Goal: Information Seeking & Learning: Learn about a topic

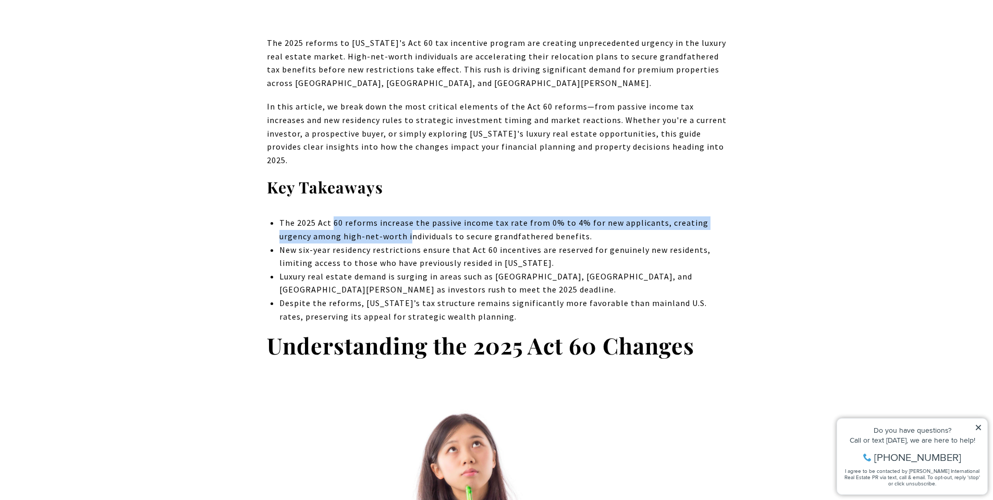
drag, startPoint x: 334, startPoint y: 212, endPoint x: 407, endPoint y: 219, distance: 73.3
click at [407, 219] on li "The 2025 Act 60 reforms increase the passive income tax rate from 0% to 4% for …" at bounding box center [502, 229] width 447 height 27
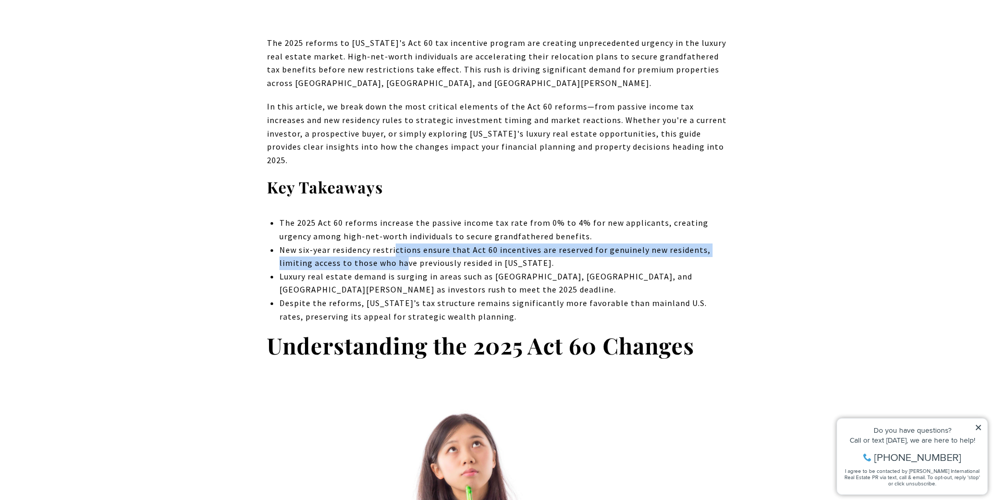
drag, startPoint x: 393, startPoint y: 237, endPoint x: 406, endPoint y: 248, distance: 17.0
click at [406, 248] on li "New six-year residency restrictions ensure that Act 60 incentives are reserved …" at bounding box center [502, 256] width 447 height 27
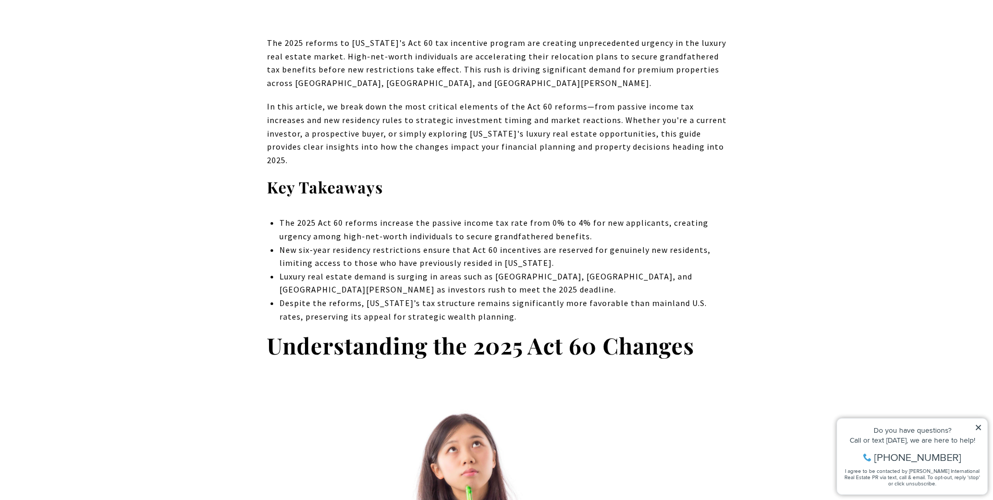
click at [380, 270] on li "Luxury real estate demand is surging in areas such as [GEOGRAPHIC_DATA], [GEOGR…" at bounding box center [502, 283] width 447 height 27
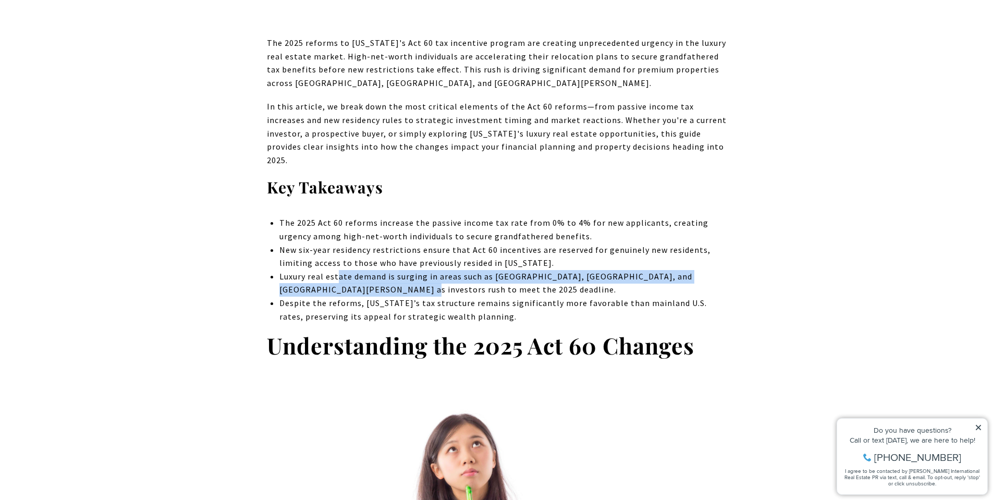
drag, startPoint x: 337, startPoint y: 264, endPoint x: 359, endPoint y: 277, distance: 25.5
click at [359, 277] on li "Luxury real estate demand is surging in areas such as [GEOGRAPHIC_DATA], [GEOGR…" at bounding box center [502, 283] width 447 height 27
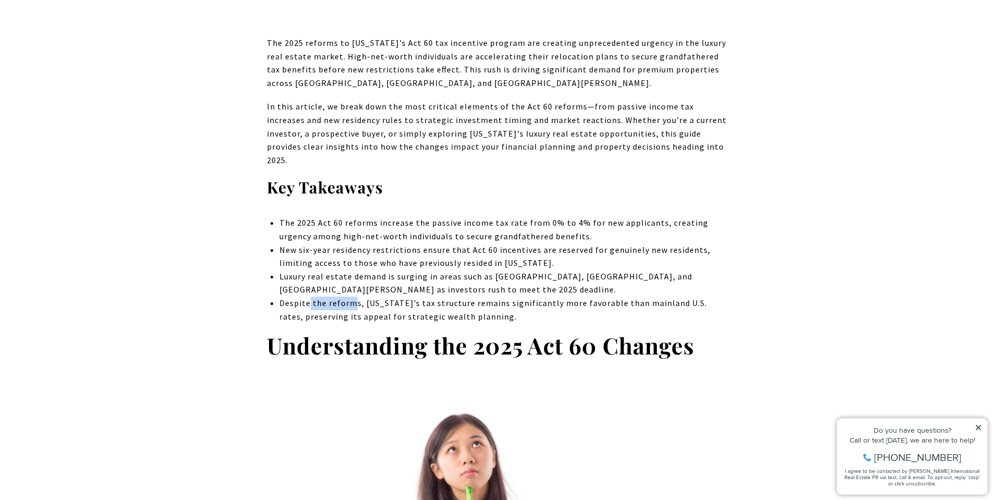
drag, startPoint x: 308, startPoint y: 293, endPoint x: 357, endPoint y: 295, distance: 49.0
click at [357, 297] on li "Despite the reforms, [US_STATE]’s tax structure remains significantly more favo…" at bounding box center [502, 310] width 447 height 27
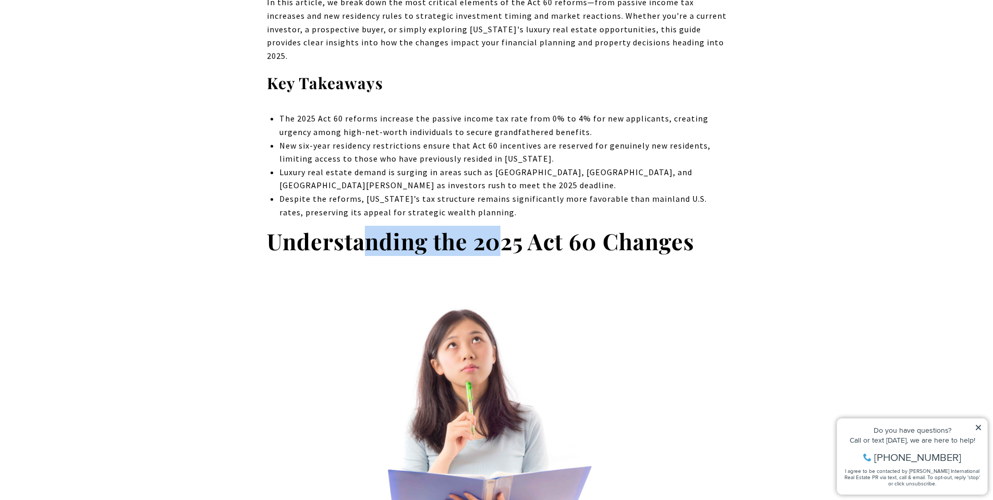
drag, startPoint x: 409, startPoint y: 232, endPoint x: 499, endPoint y: 230, distance: 89.7
click at [499, 230] on strong "Understanding the 2025 Act 60 Changes" at bounding box center [480, 241] width 427 height 30
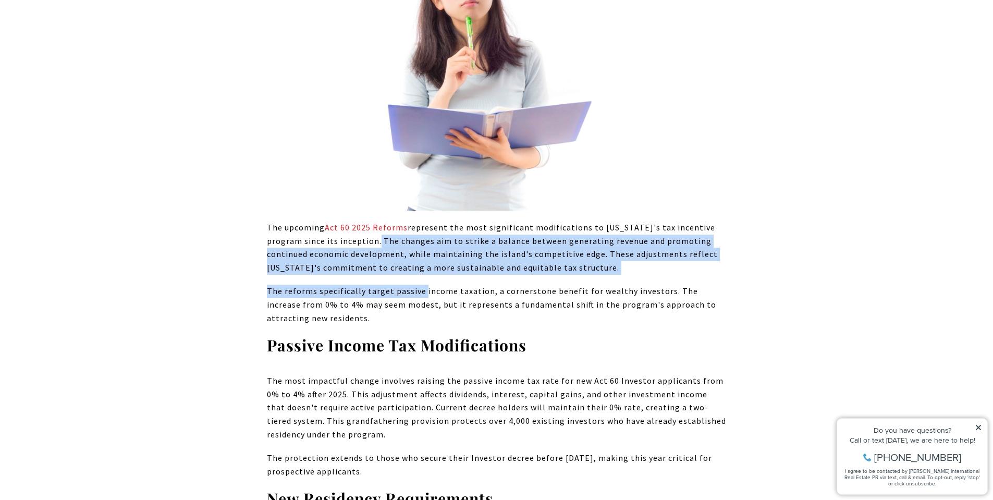
drag, startPoint x: 371, startPoint y: 230, endPoint x: 423, endPoint y: 277, distance: 69.8
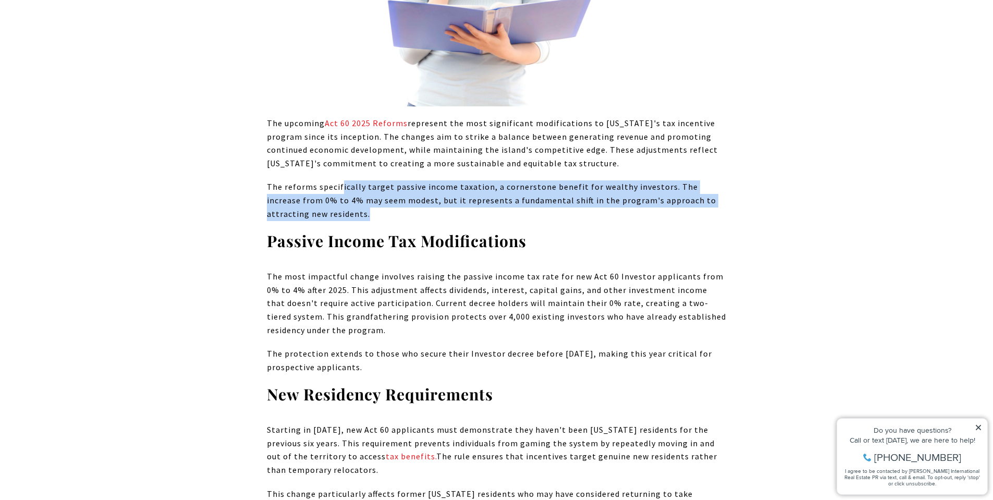
drag, startPoint x: 343, startPoint y: 179, endPoint x: 381, endPoint y: 201, distance: 43.4
click at [381, 201] on p "The reforms specifically target passive income taxation, a cornerstone benefit …" at bounding box center [497, 200] width 460 height 40
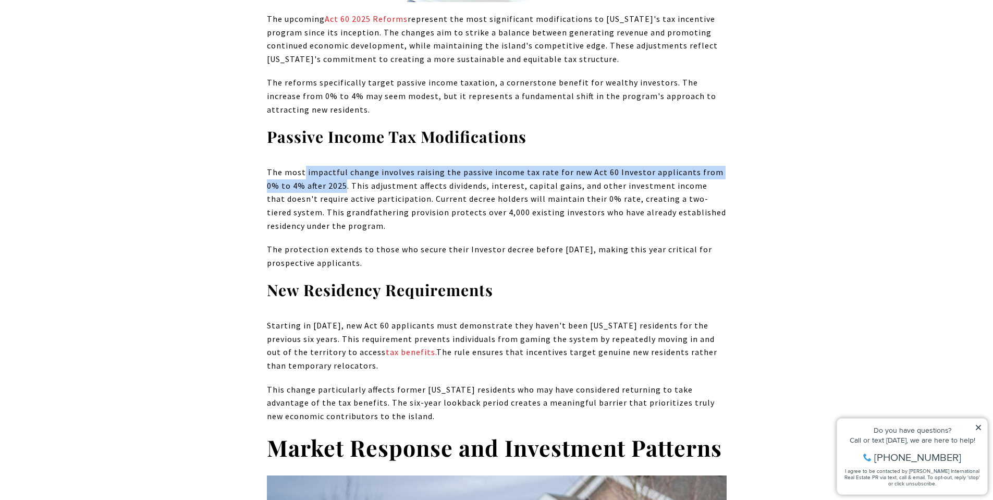
drag, startPoint x: 303, startPoint y: 158, endPoint x: 328, endPoint y: 174, distance: 29.9
click at [328, 174] on p "The most impactful change involves raising the passive income tax rate for new …" at bounding box center [497, 199] width 460 height 67
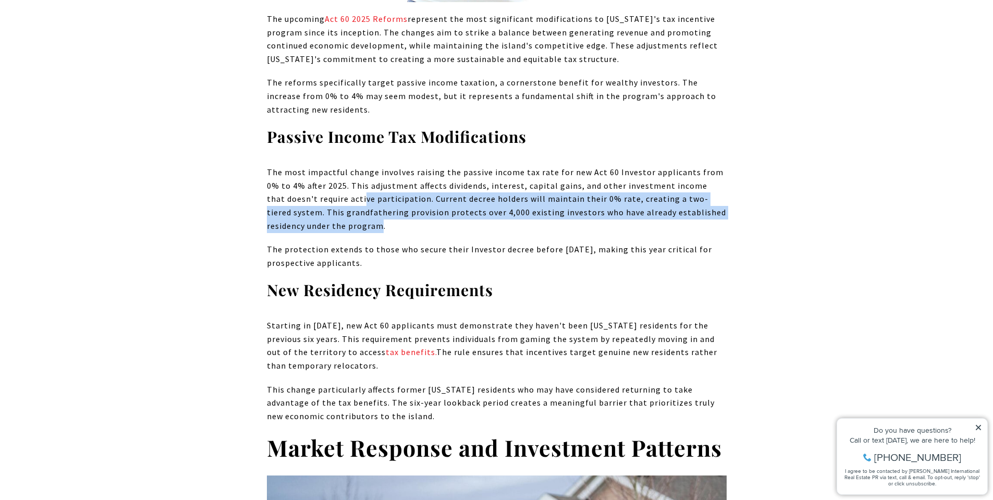
drag, startPoint x: 347, startPoint y: 192, endPoint x: 382, endPoint y: 208, distance: 38.0
click at [382, 208] on p "The most impactful change involves raising the passive income tax rate for new …" at bounding box center [497, 199] width 460 height 67
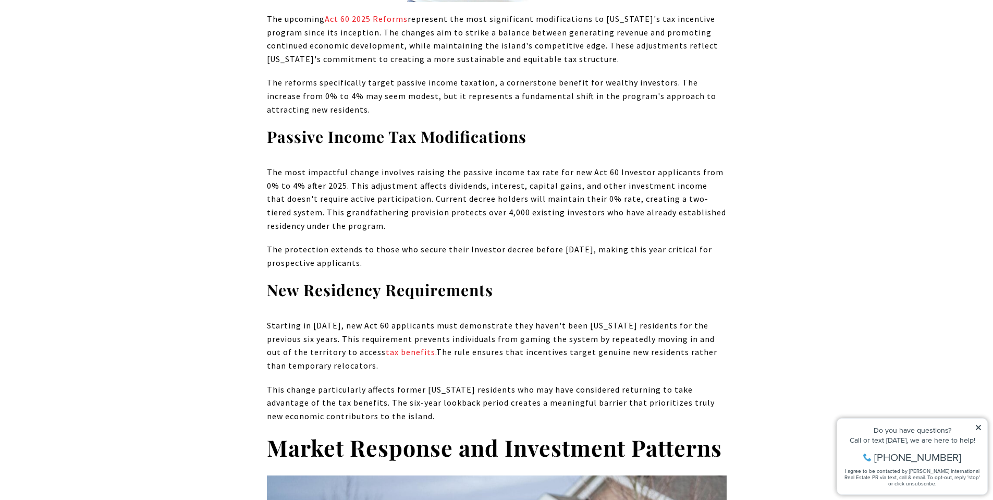
click at [353, 243] on p "The protection extends to those who secure their Investor decree before [DATE],…" at bounding box center [497, 256] width 460 height 27
drag, startPoint x: 283, startPoint y: 236, endPoint x: 399, endPoint y: 252, distance: 117.9
click at [399, 252] on p "The protection extends to those who secure their Investor decree before [DATE],…" at bounding box center [497, 256] width 460 height 27
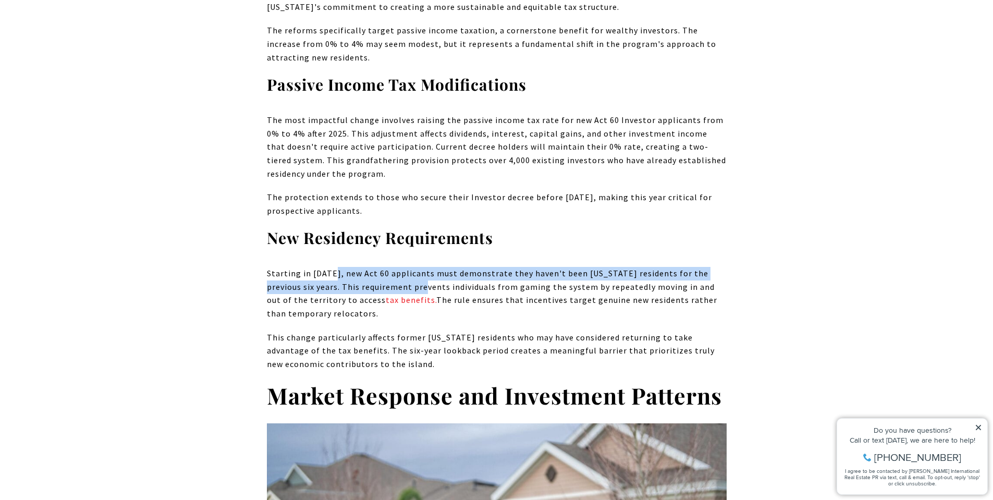
drag, startPoint x: 332, startPoint y: 255, endPoint x: 397, endPoint y: 269, distance: 66.2
click at [397, 269] on p "Starting in [DATE], new Act 60 applicants must demonstrate they haven't been [U…" at bounding box center [497, 293] width 460 height 53
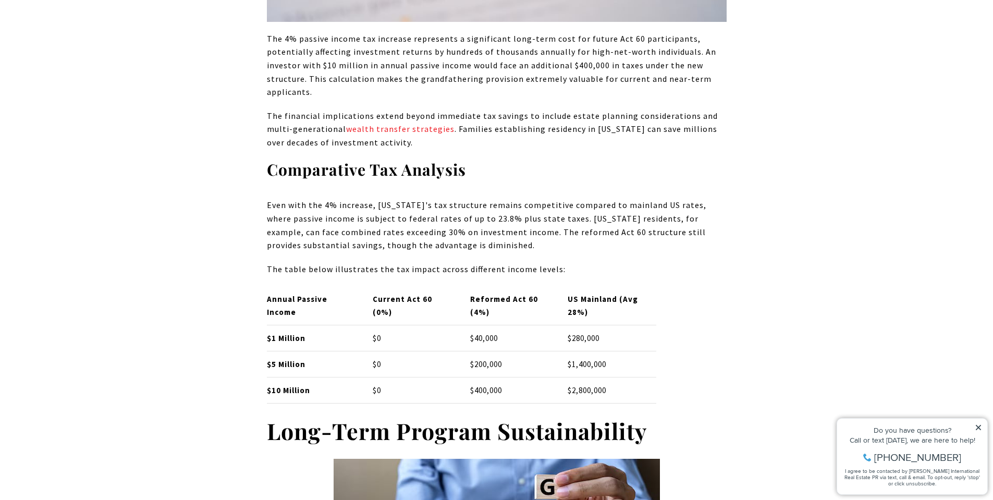
scroll to position [2763, 0]
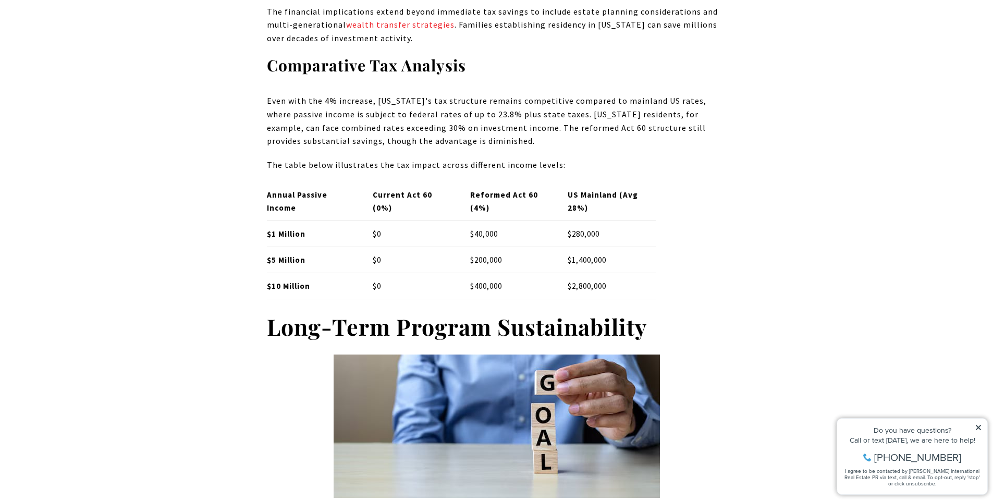
click at [410, 189] on p "Current Act 60 (0%)" at bounding box center [413, 202] width 80 height 26
click at [463, 182] on th "Reformed Act 60 (4%)" at bounding box center [509, 201] width 97 height 39
click at [472, 247] on td "$200,000" at bounding box center [509, 260] width 97 height 26
drag, startPoint x: 574, startPoint y: 229, endPoint x: 582, endPoint y: 253, distance: 25.4
click at [582, 253] on tbody "$1 Million $0 $40,000 $280,000 $5 Million $0 $200,000 $1,400,000 $10 Million $0…" at bounding box center [461, 260] width 389 height 78
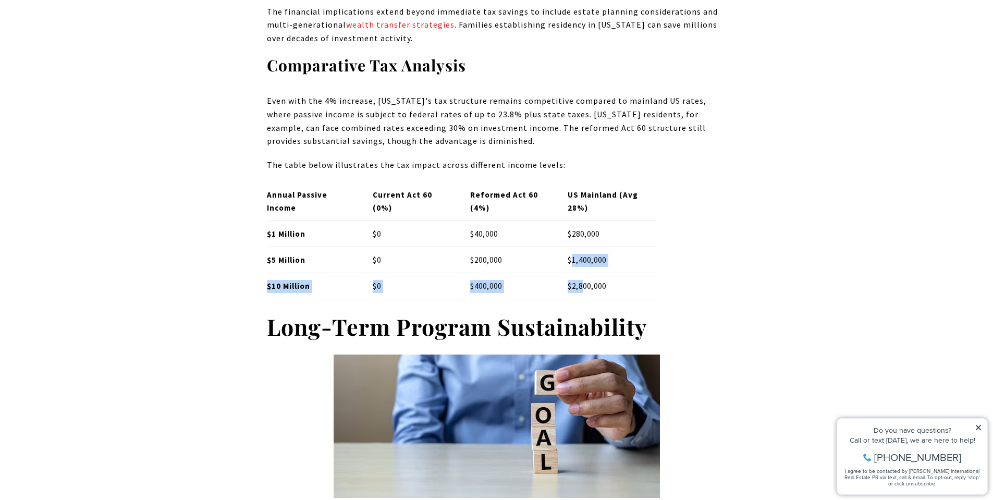
click at [583, 280] on p "$2,800,000" at bounding box center [612, 286] width 89 height 13
click at [587, 228] on p "$280,000" at bounding box center [612, 234] width 89 height 13
click at [511, 228] on p "$40,000" at bounding box center [510, 234] width 80 height 13
click at [508, 254] on p "$200,000" at bounding box center [510, 260] width 80 height 13
click at [511, 273] on td "$400,000" at bounding box center [509, 286] width 97 height 26
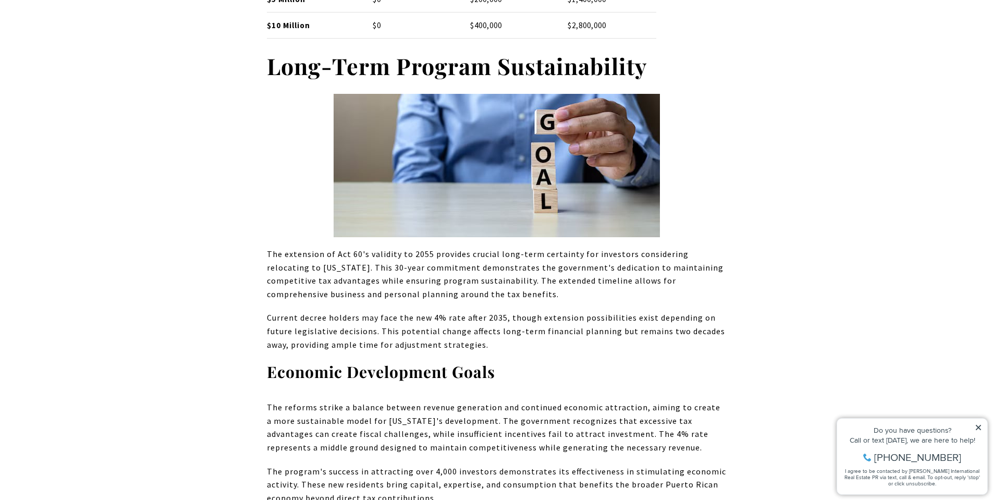
scroll to position [3075, 0]
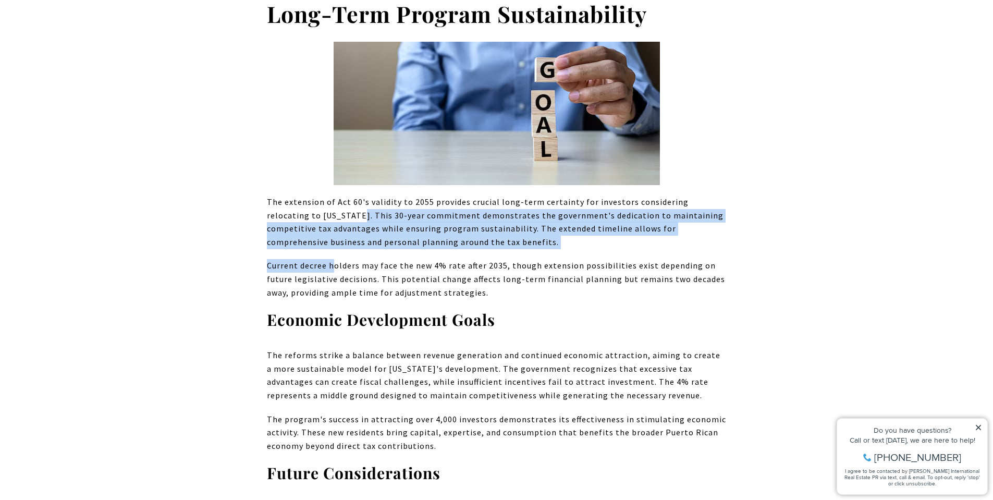
drag, startPoint x: 317, startPoint y: 179, endPoint x: 334, endPoint y: 215, distance: 39.6
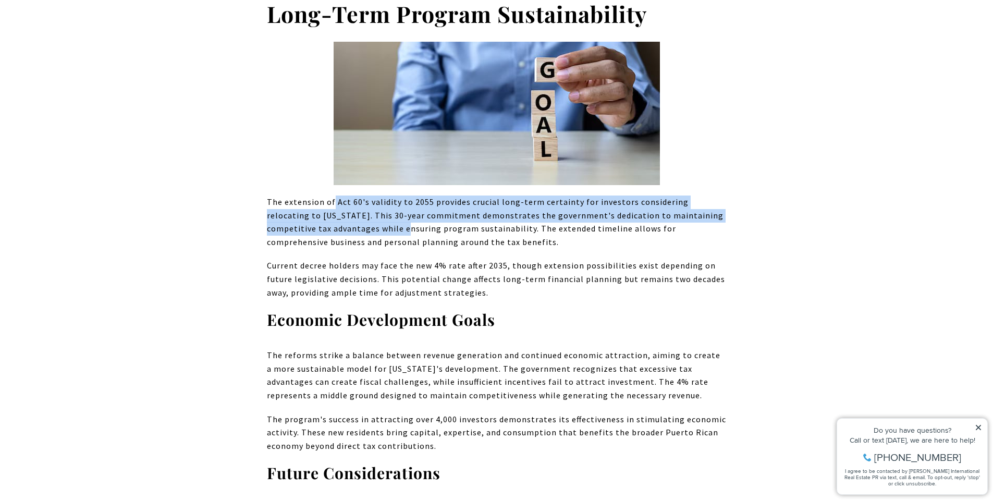
drag, startPoint x: 332, startPoint y: 159, endPoint x: 354, endPoint y: 190, distance: 38.2
click at [354, 195] on p "The extension of Act 60's validity to 2055 provides crucial long-term certainty…" at bounding box center [497, 221] width 460 height 53
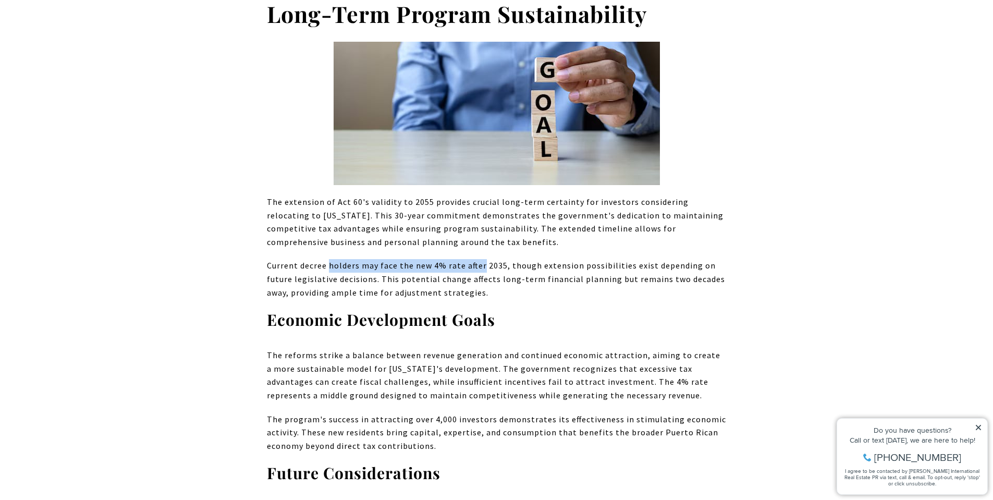
drag, startPoint x: 329, startPoint y: 223, endPoint x: 481, endPoint y: 228, distance: 151.8
click at [481, 259] on p "Current decree holders may face the new 4% rate after 2035, though extension po…" at bounding box center [497, 279] width 460 height 40
drag, startPoint x: 267, startPoint y: 237, endPoint x: 357, endPoint y: 244, distance: 90.4
click at [357, 259] on p "Current decree holders may face the new 4% rate after 2035, though extension po…" at bounding box center [497, 279] width 460 height 40
drag, startPoint x: 393, startPoint y: 236, endPoint x: 451, endPoint y: 239, distance: 57.9
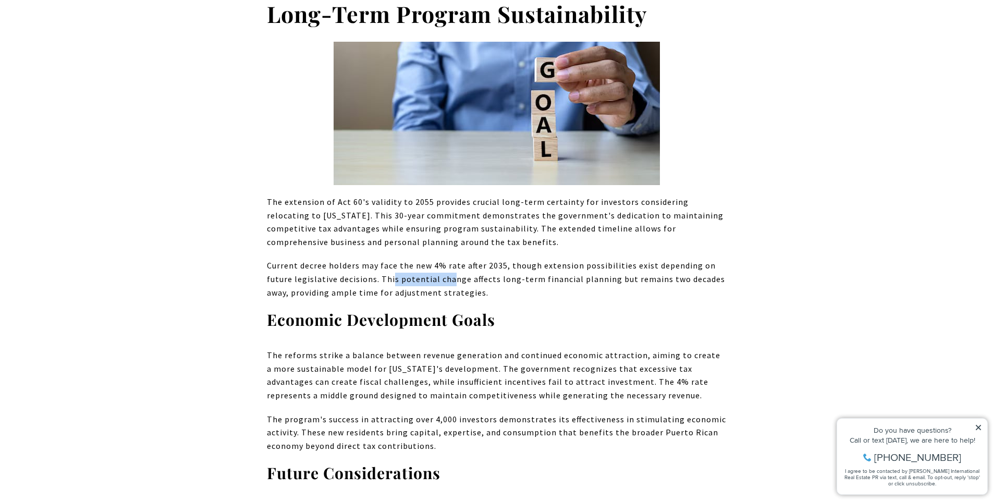
click at [451, 259] on p "Current decree holders may face the new 4% rate after 2035, though extension po…" at bounding box center [497, 279] width 460 height 40
drag, startPoint x: 375, startPoint y: 254, endPoint x: 421, endPoint y: 250, distance: 46.1
click at [408, 259] on p "Current decree holders may face the new 4% rate after 2035, though extension po…" at bounding box center [497, 279] width 460 height 40
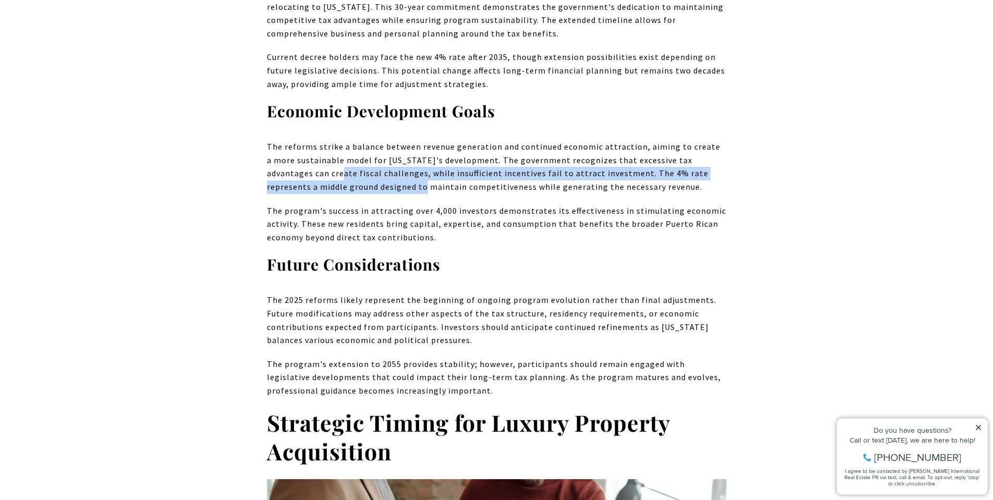
drag, startPoint x: 314, startPoint y: 144, endPoint x: 341, endPoint y: 153, distance: 28.5
click at [341, 153] on p "The reforms strike a balance between revenue generation and continued economic …" at bounding box center [497, 166] width 460 height 53
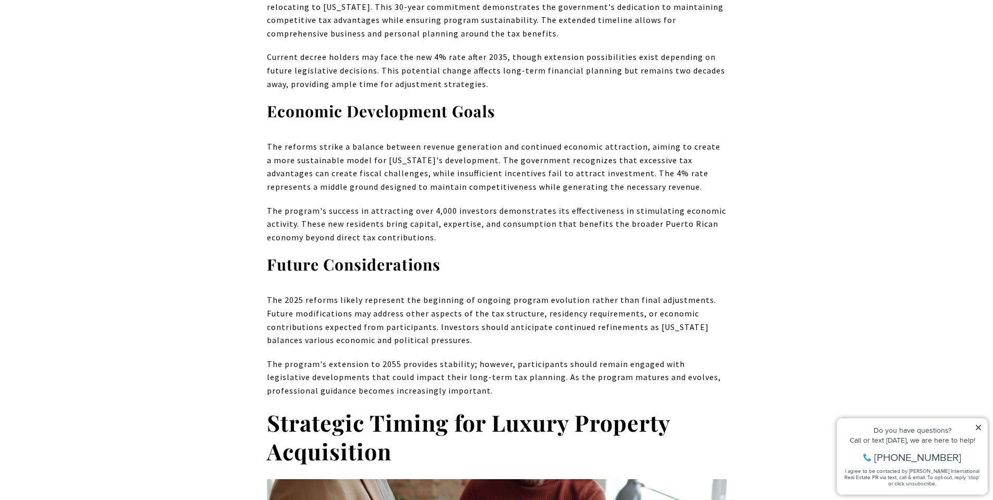
click at [346, 204] on p "The program's success in attracting over 4,000 investors demonstrates its effec…" at bounding box center [497, 224] width 460 height 40
drag, startPoint x: 398, startPoint y: 132, endPoint x: 514, endPoint y: 130, distance: 116.8
click at [514, 140] on p "The reforms strike a balance between revenue generation and continued economic …" at bounding box center [497, 166] width 460 height 53
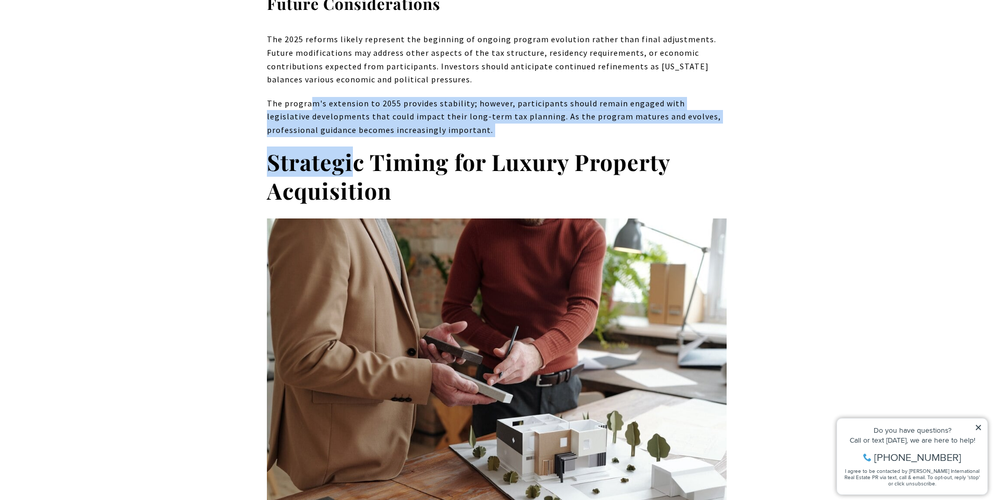
drag, startPoint x: 310, startPoint y: 57, endPoint x: 356, endPoint y: 103, distance: 65.2
click at [356, 103] on div "The 2025 reforms to [US_STATE]'s Act 60 tax incentive program are creating unpr…" at bounding box center [497, 157] width 460 height 6496
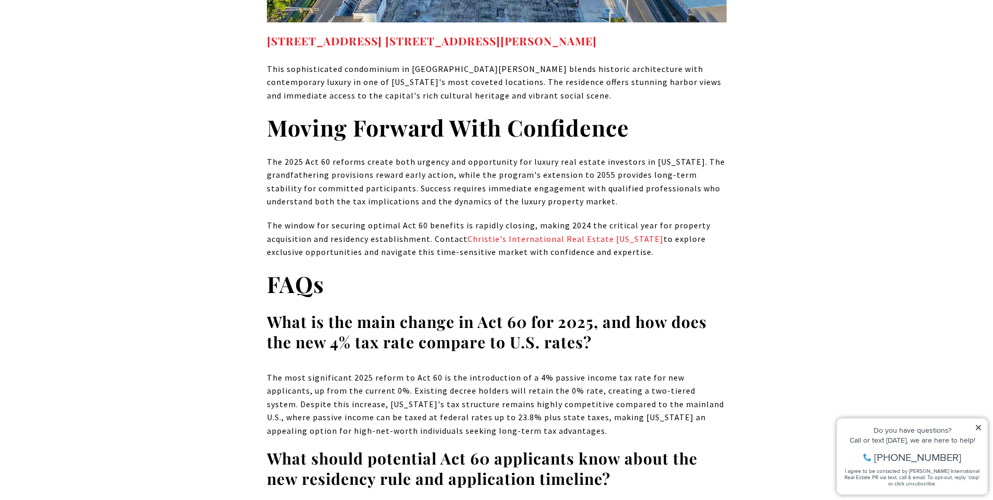
scroll to position [6255, 0]
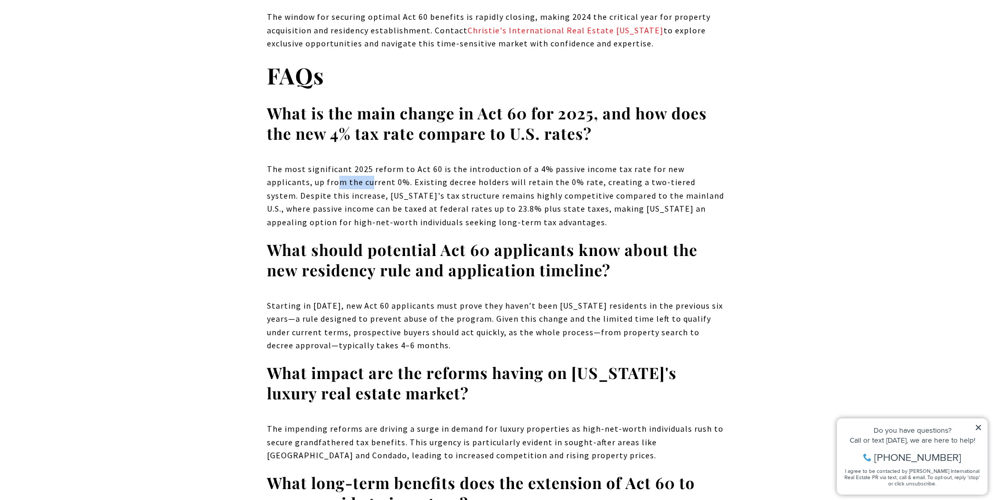
drag, startPoint x: 291, startPoint y: 129, endPoint x: 327, endPoint y: 133, distance: 36.2
click at [327, 163] on p "The most significant 2025 reform to Act 60 is the introduction of a 4% passive …" at bounding box center [497, 196] width 460 height 67
click at [357, 163] on p "The most significant 2025 reform to Act 60 is the introduction of a 4% passive …" at bounding box center [497, 196] width 460 height 67
drag, startPoint x: 311, startPoint y: 153, endPoint x: 338, endPoint y: 155, distance: 26.7
click at [329, 163] on p "The most significant 2025 reform to Act 60 is the introduction of a 4% passive …" at bounding box center [497, 196] width 460 height 67
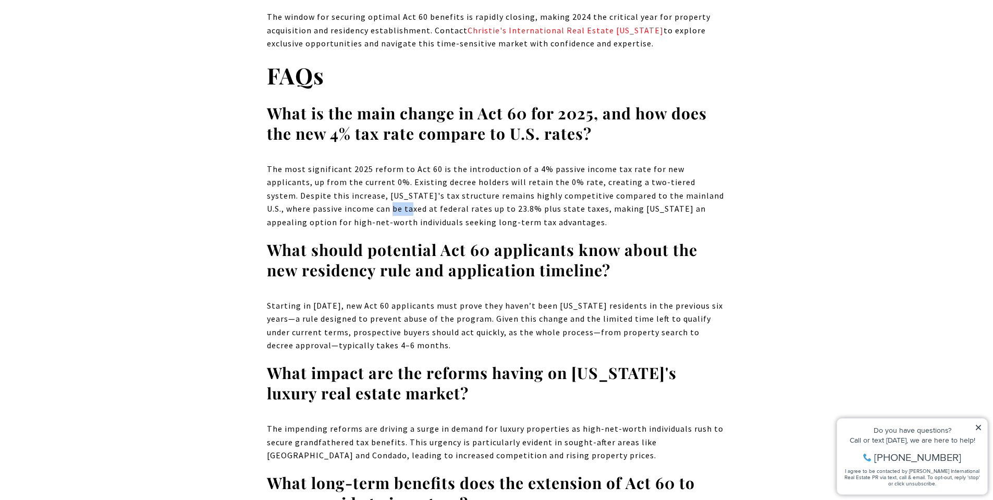
scroll to position [6359, 0]
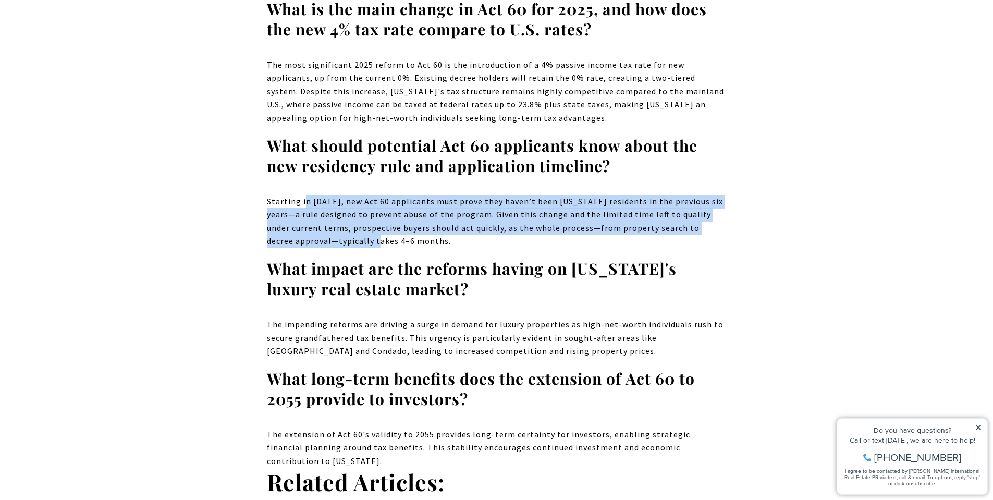
drag, startPoint x: 305, startPoint y: 149, endPoint x: 358, endPoint y: 188, distance: 65.6
click at [358, 195] on p "Starting in [DATE], new Act 60 applicants must prove they haven’t been [US_STAT…" at bounding box center [497, 221] width 460 height 53
click at [359, 195] on p "Starting in [DATE], new Act 60 applicants must prove they haven’t been [US_STAT…" at bounding box center [497, 221] width 460 height 53
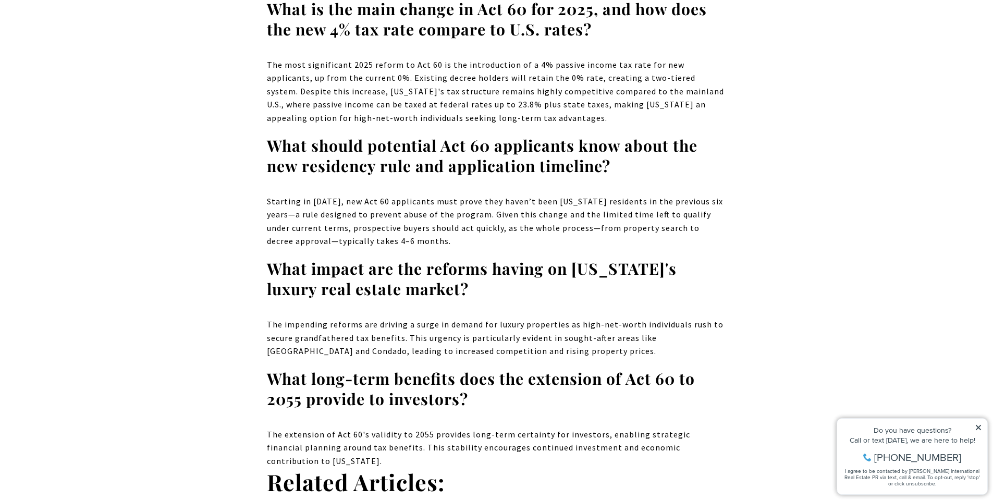
scroll to position [6411, 0]
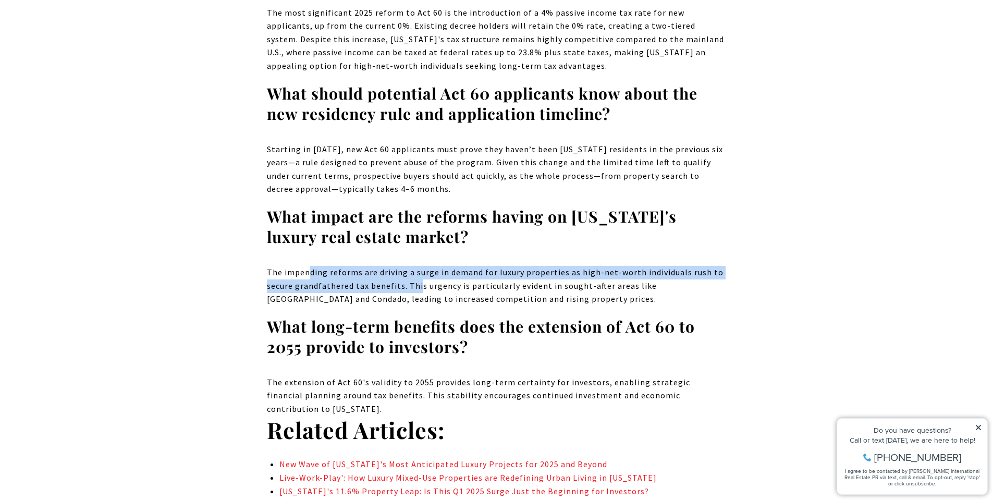
drag, startPoint x: 311, startPoint y: 219, endPoint x: 420, endPoint y: 224, distance: 108.5
click at [422, 266] on p "The impending reforms are driving a surge in demand for luxury properties as hi…" at bounding box center [497, 286] width 460 height 40
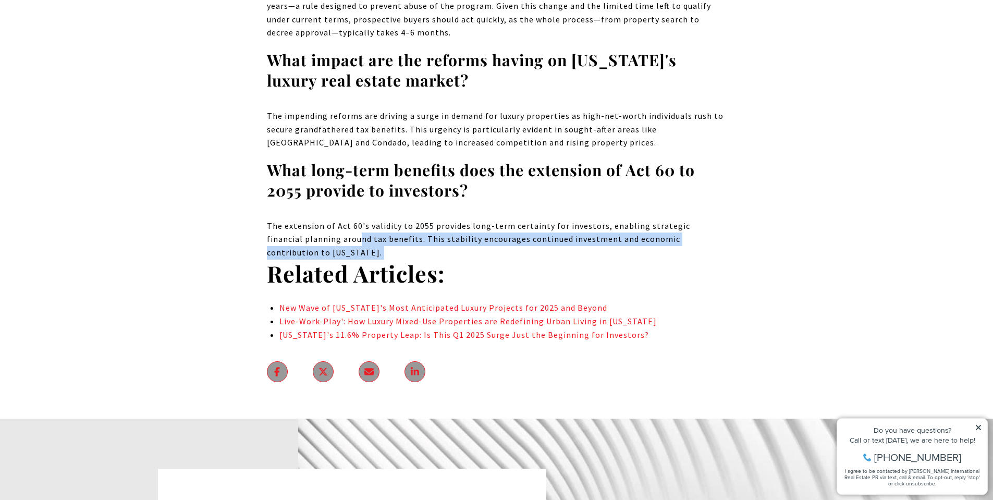
drag, startPoint x: 324, startPoint y: 182, endPoint x: 380, endPoint y: 194, distance: 57.7
click at [379, 219] on p "The extension of Act 60's validity to 2055 provides long-term certainty for inv…" at bounding box center [497, 239] width 460 height 40
